Goal: Task Accomplishment & Management: Complete application form

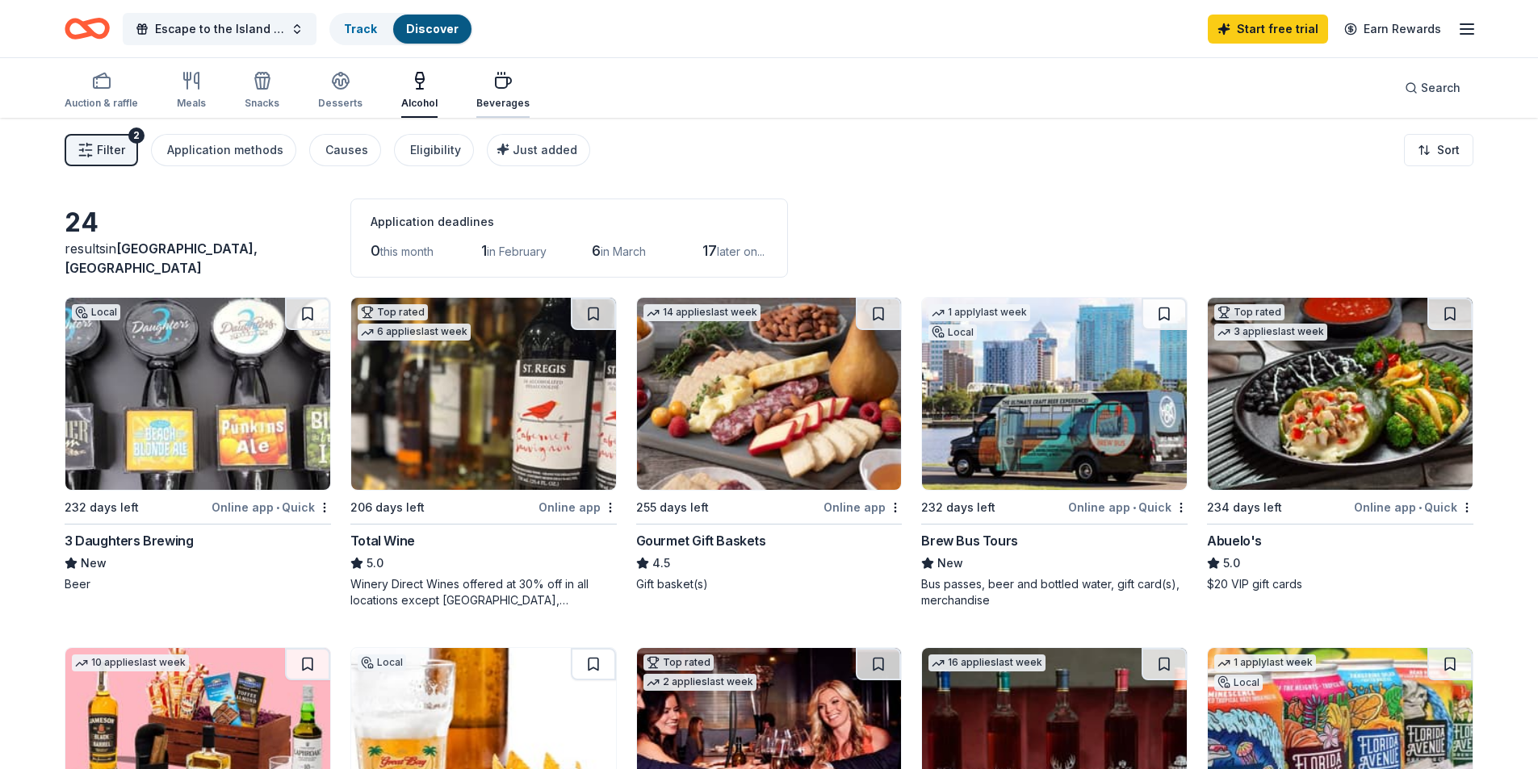
click at [500, 92] on div "Beverages" at bounding box center [502, 90] width 53 height 39
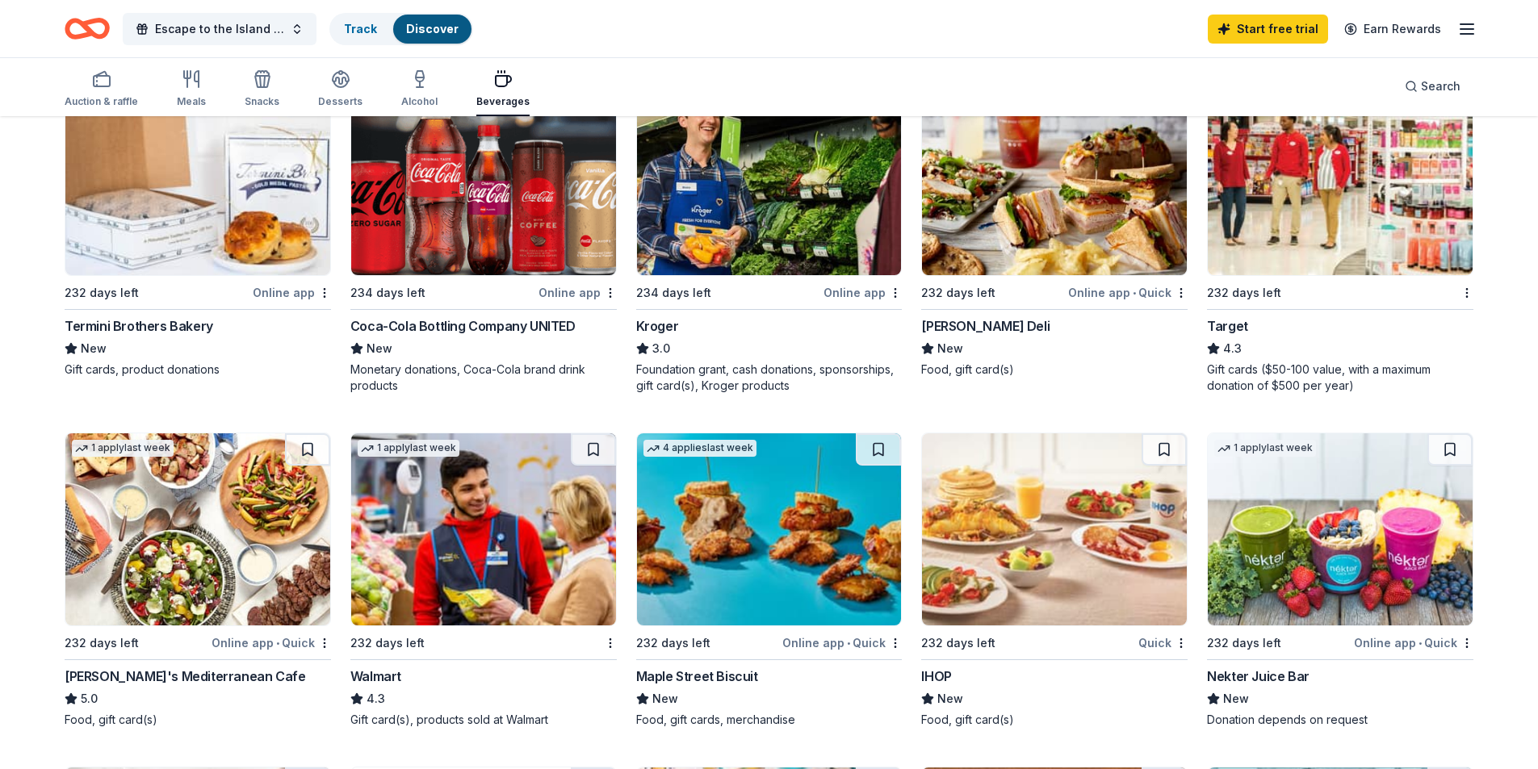
scroll to position [484, 0]
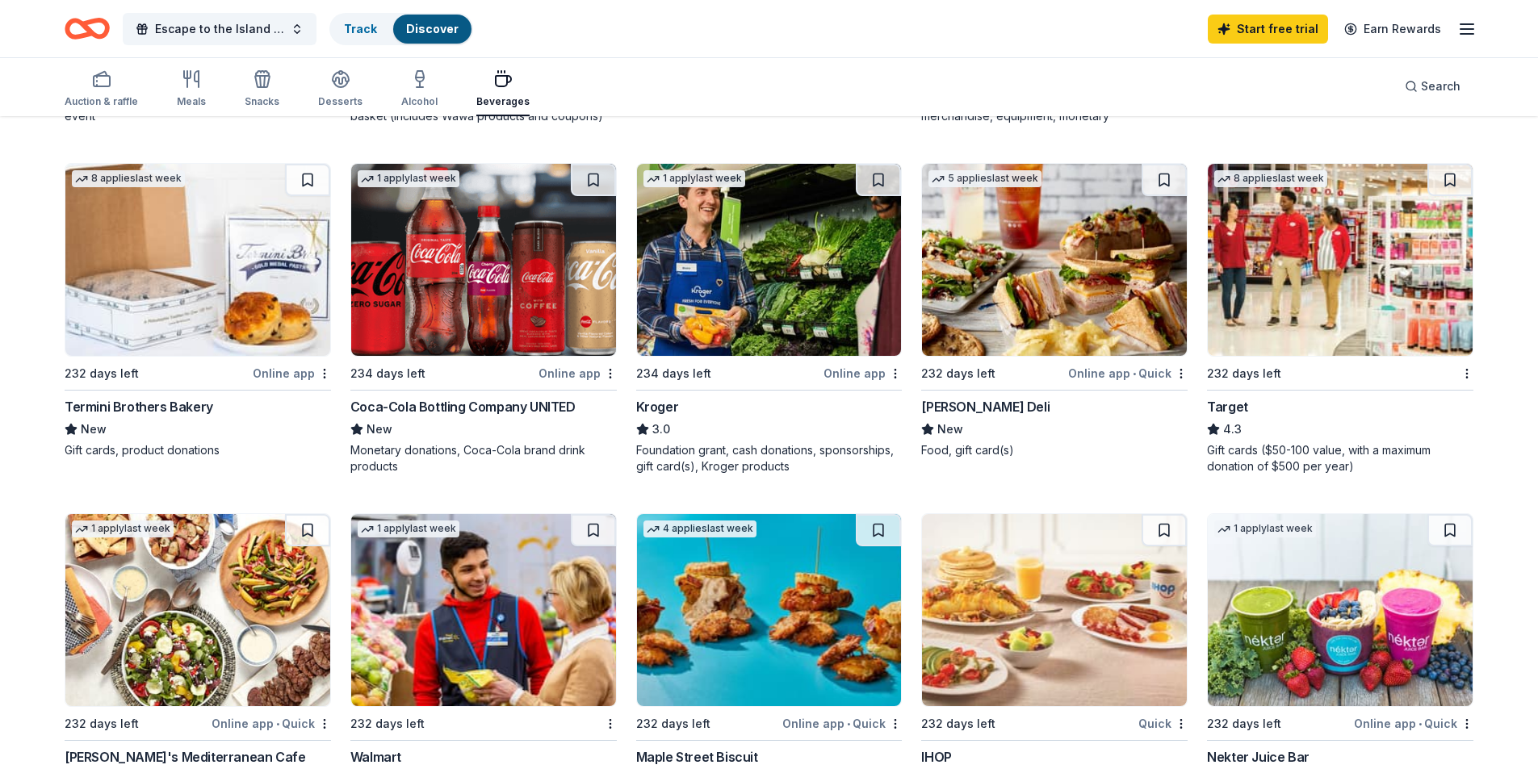
click at [500, 300] on img at bounding box center [483, 260] width 265 height 192
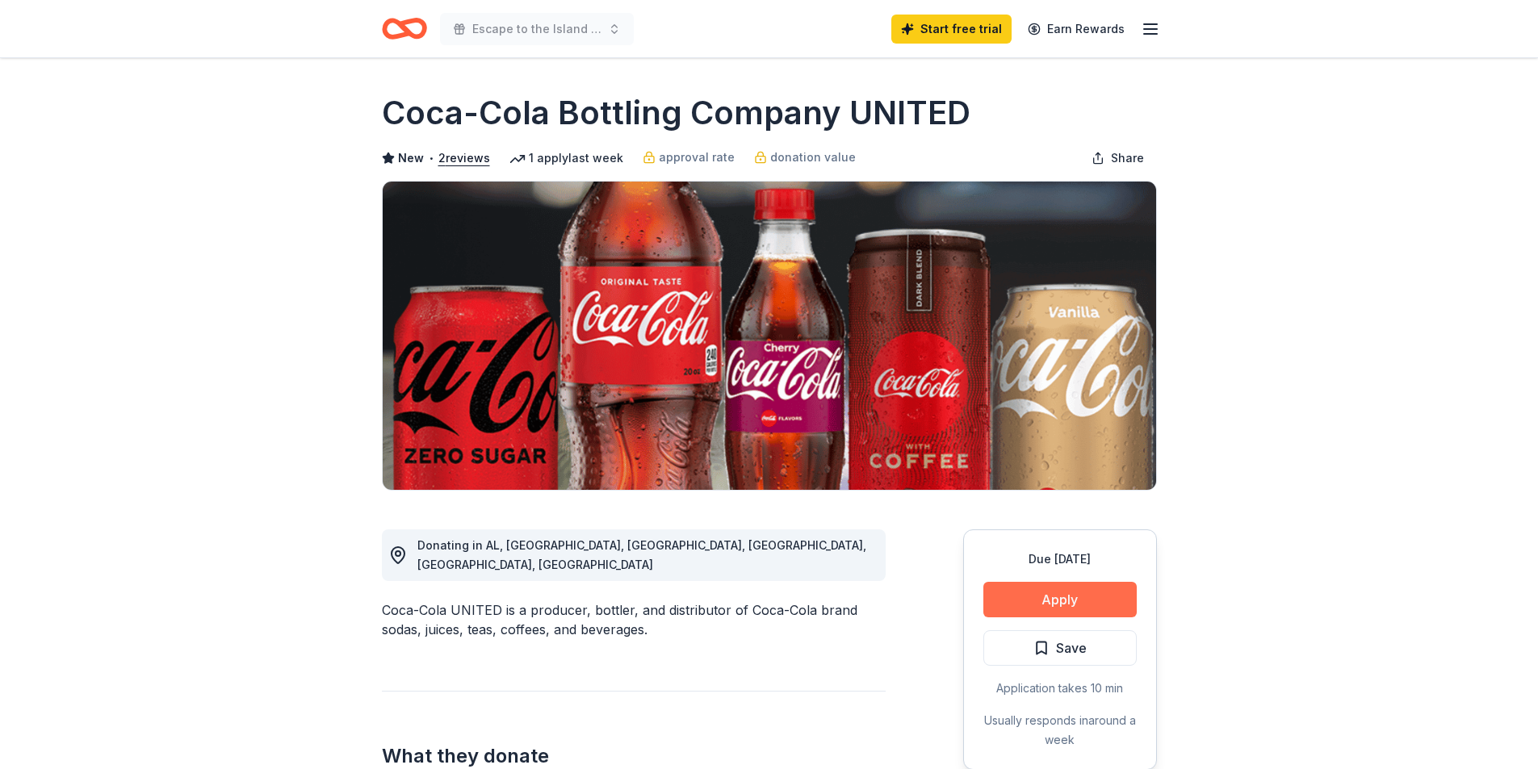
click at [1082, 592] on button "Apply" at bounding box center [1059, 600] width 153 height 36
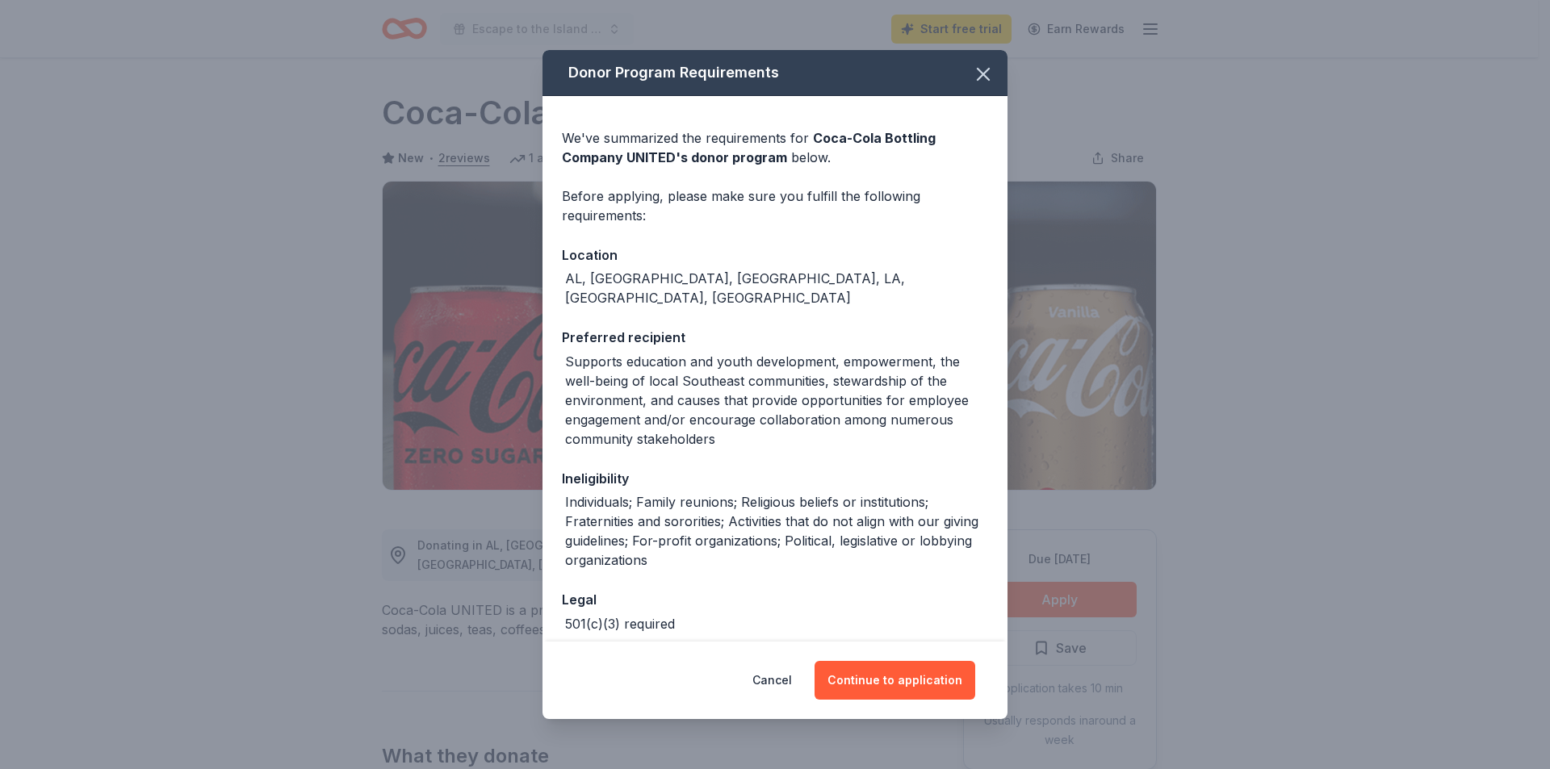
scroll to position [58, 0]
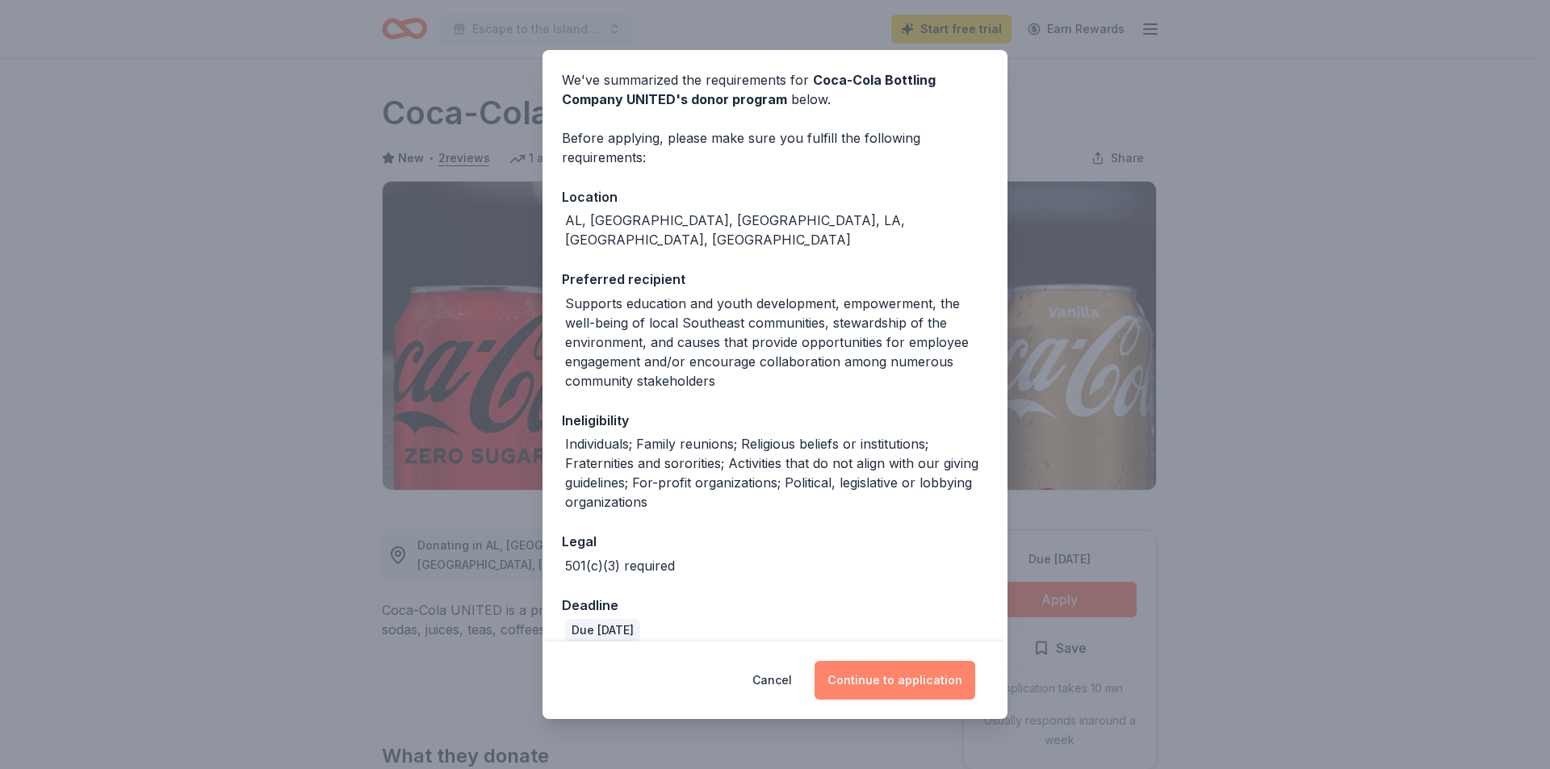
click at [868, 680] on button "Continue to application" at bounding box center [894, 680] width 161 height 39
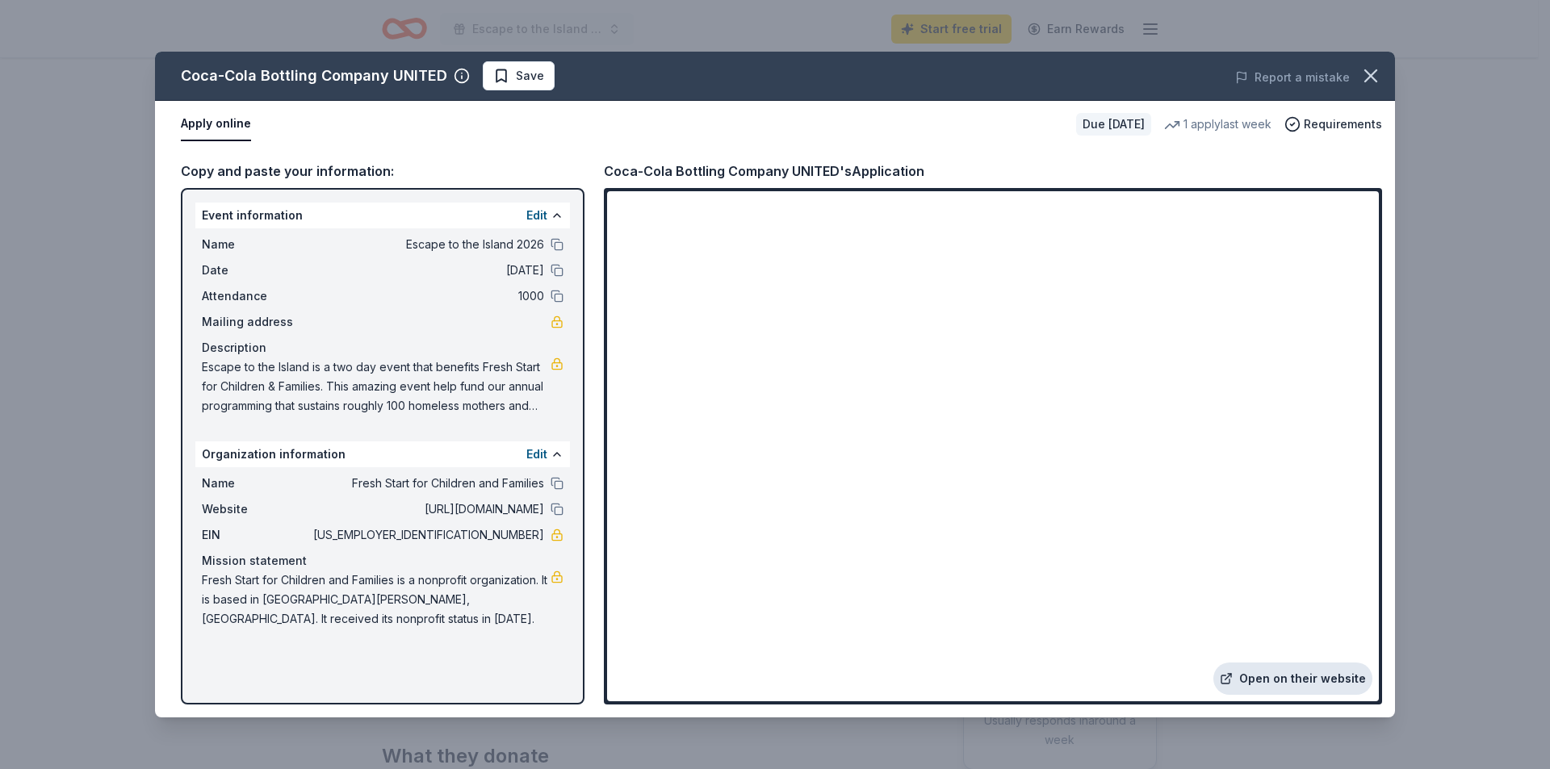
click at [1307, 683] on link "Open on their website" at bounding box center [1292, 679] width 159 height 32
